Goal: Task Accomplishment & Management: Manage account settings

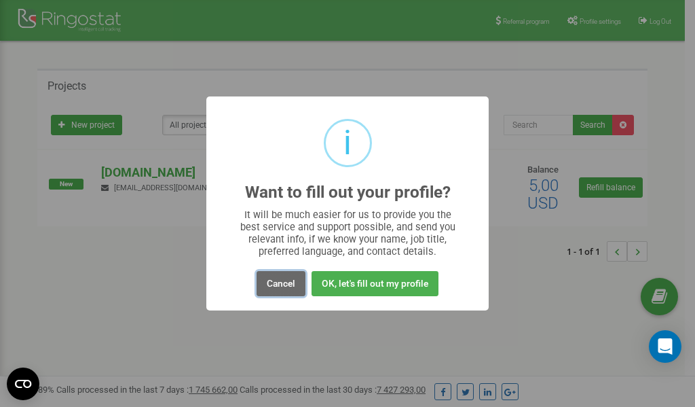
click at [277, 284] on button "Cancel" at bounding box center [281, 283] width 49 height 25
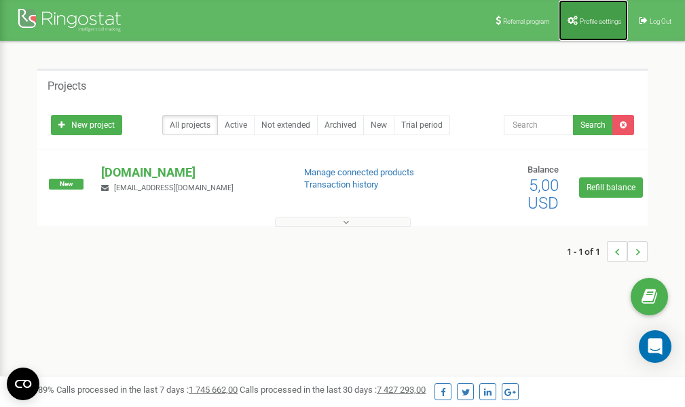
click at [586, 20] on span "Profile settings" at bounding box center [600, 21] width 41 height 7
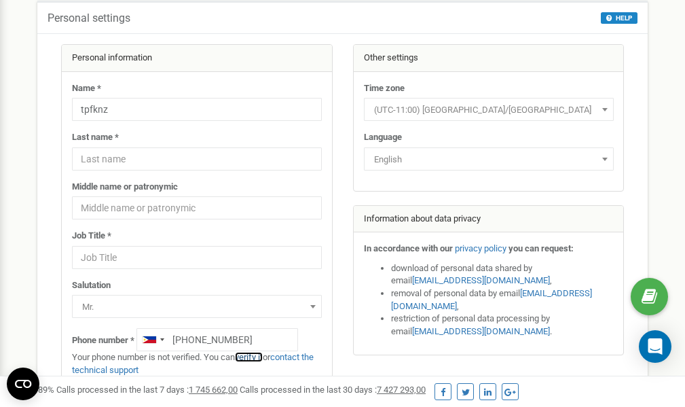
click at [258, 356] on link "verify it" at bounding box center [249, 357] width 28 height 10
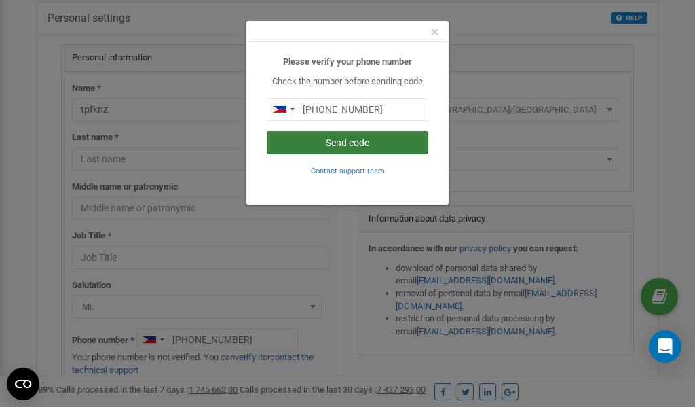
click at [326, 143] on button "Send code" at bounding box center [348, 142] width 162 height 23
